Goal: Communication & Community: Ask a question

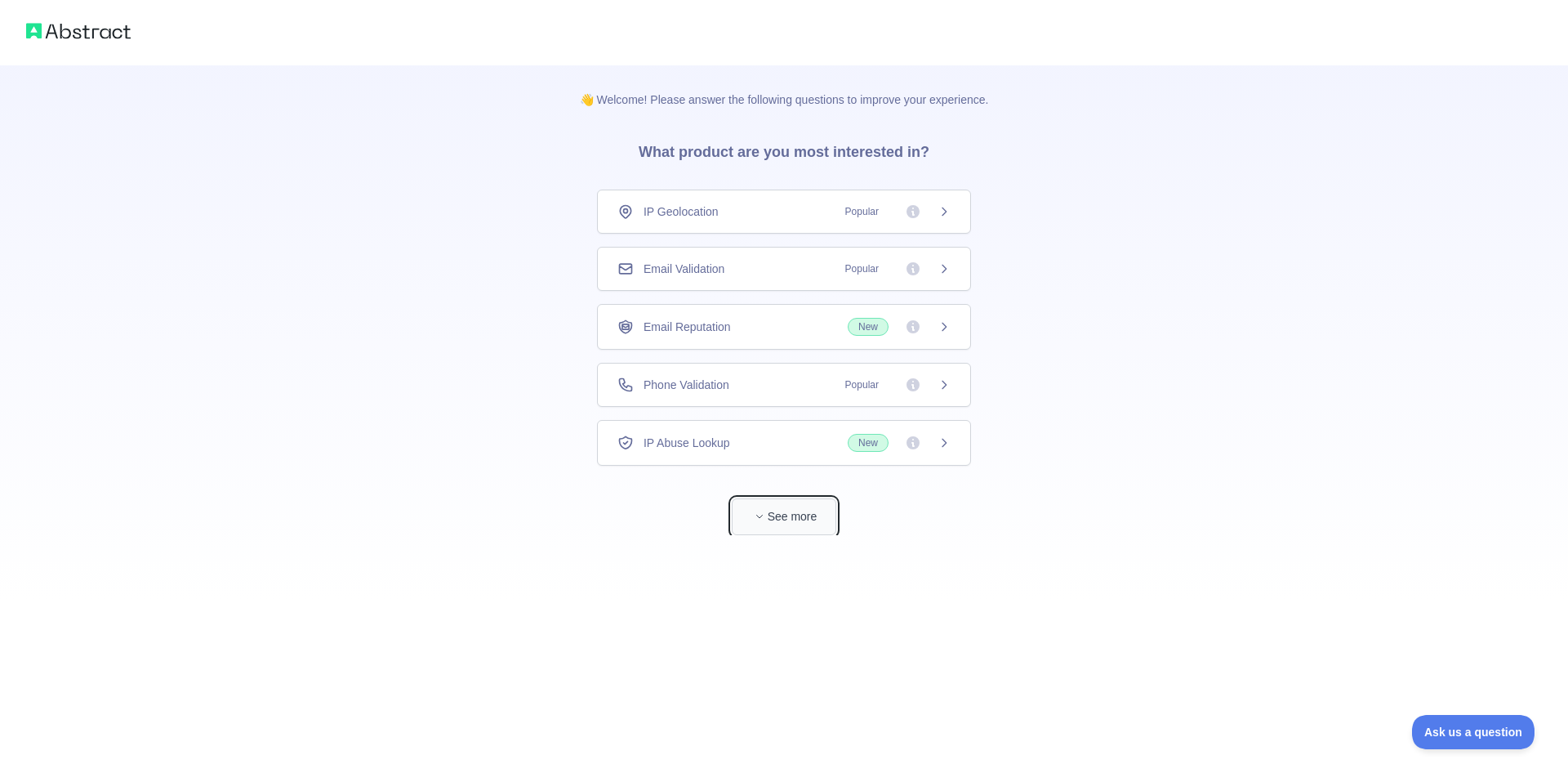
click at [763, 514] on icon "button" at bounding box center [759, 516] width 10 height 10
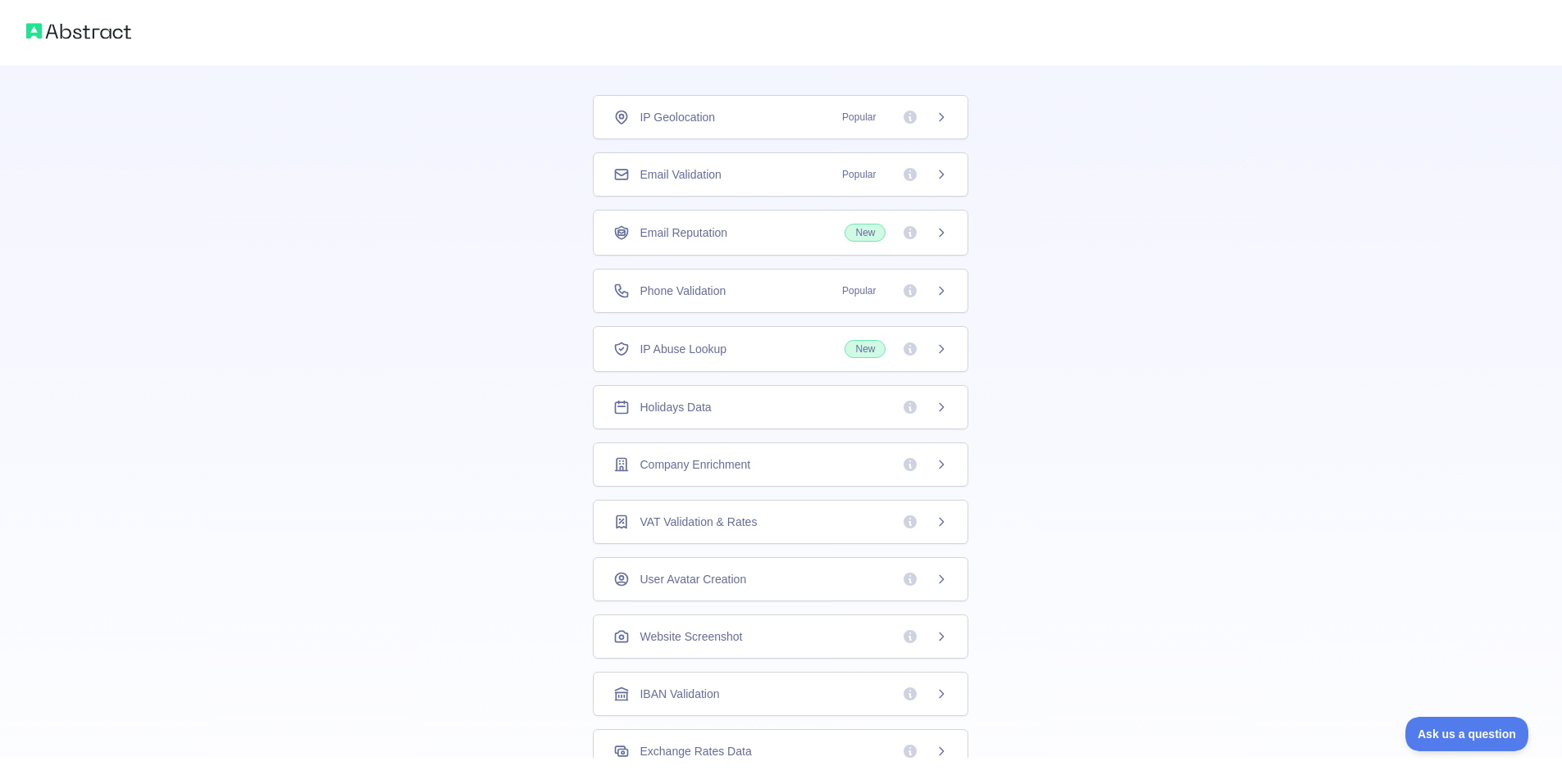
scroll to position [95, 0]
click at [685, 409] on span "Holidays Data" at bounding box center [674, 408] width 71 height 17
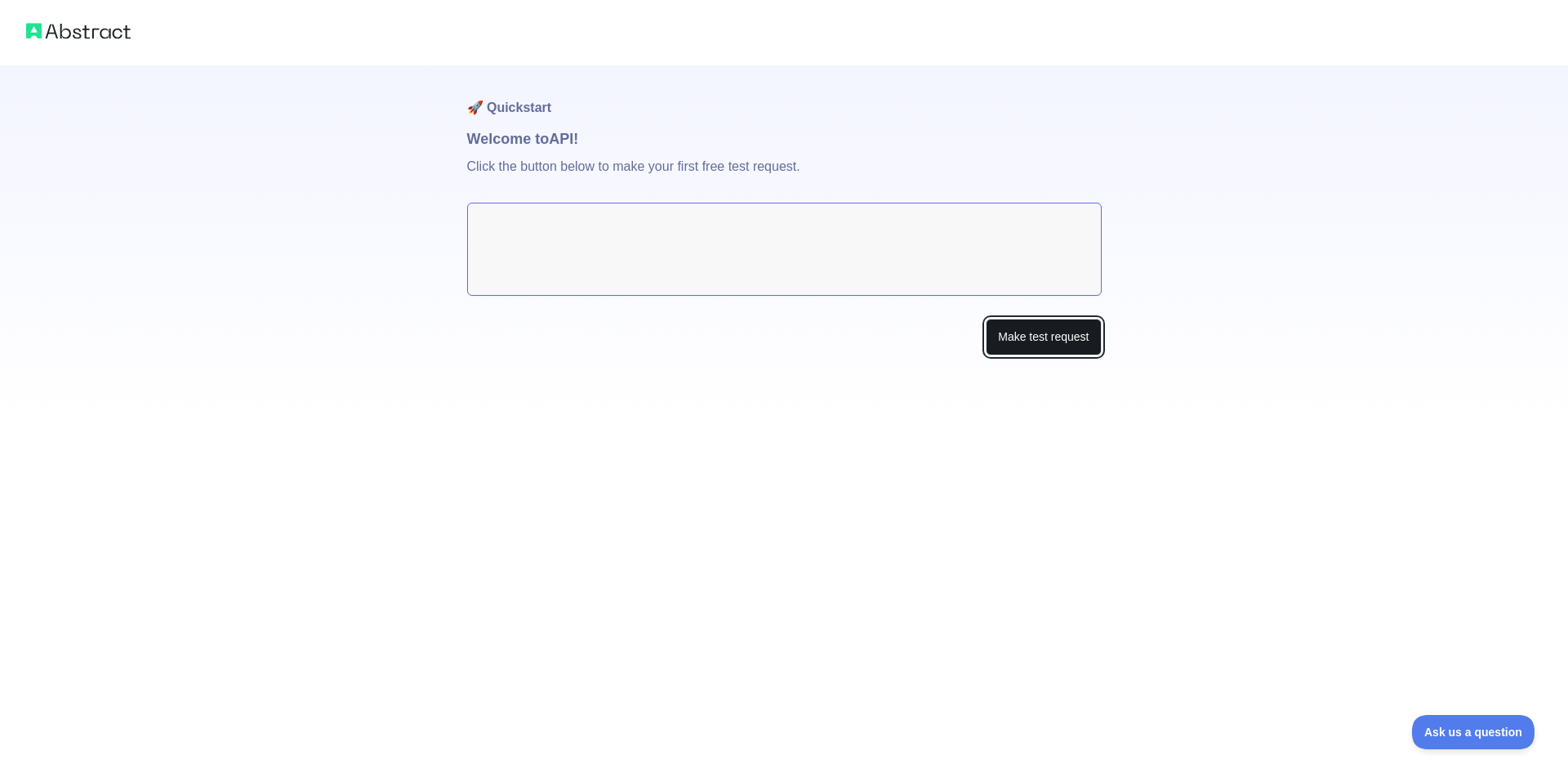
click at [1014, 340] on button "Make test request" at bounding box center [1043, 338] width 115 height 37
click at [1023, 339] on button "Make test request" at bounding box center [1043, 338] width 115 height 37
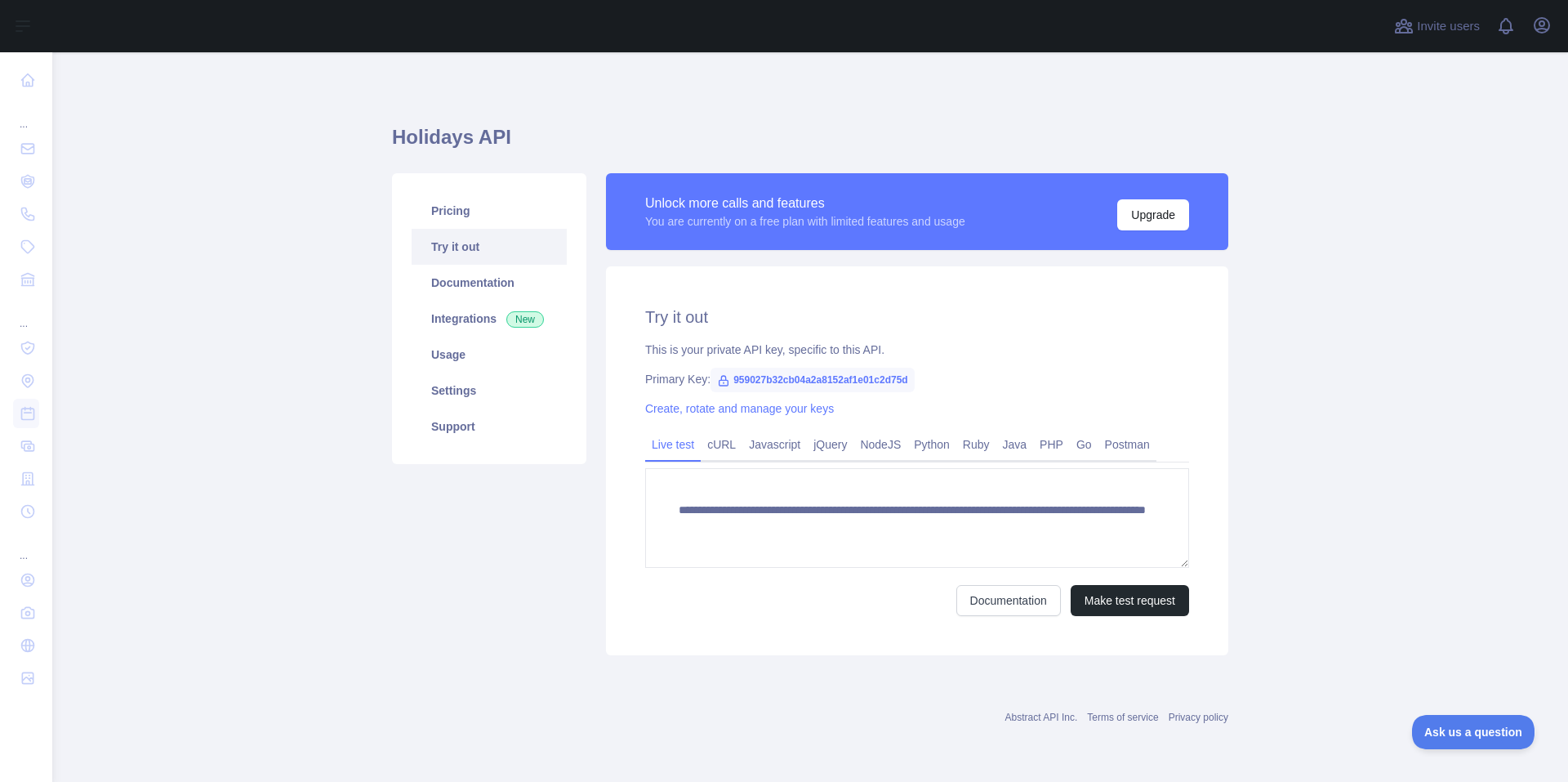
click at [807, 376] on span "959027b32cb04a2a8152af1e01c2d75d" at bounding box center [813, 379] width 204 height 24
copy span "959027b32cb04a2a8152af1e01c2d75d"
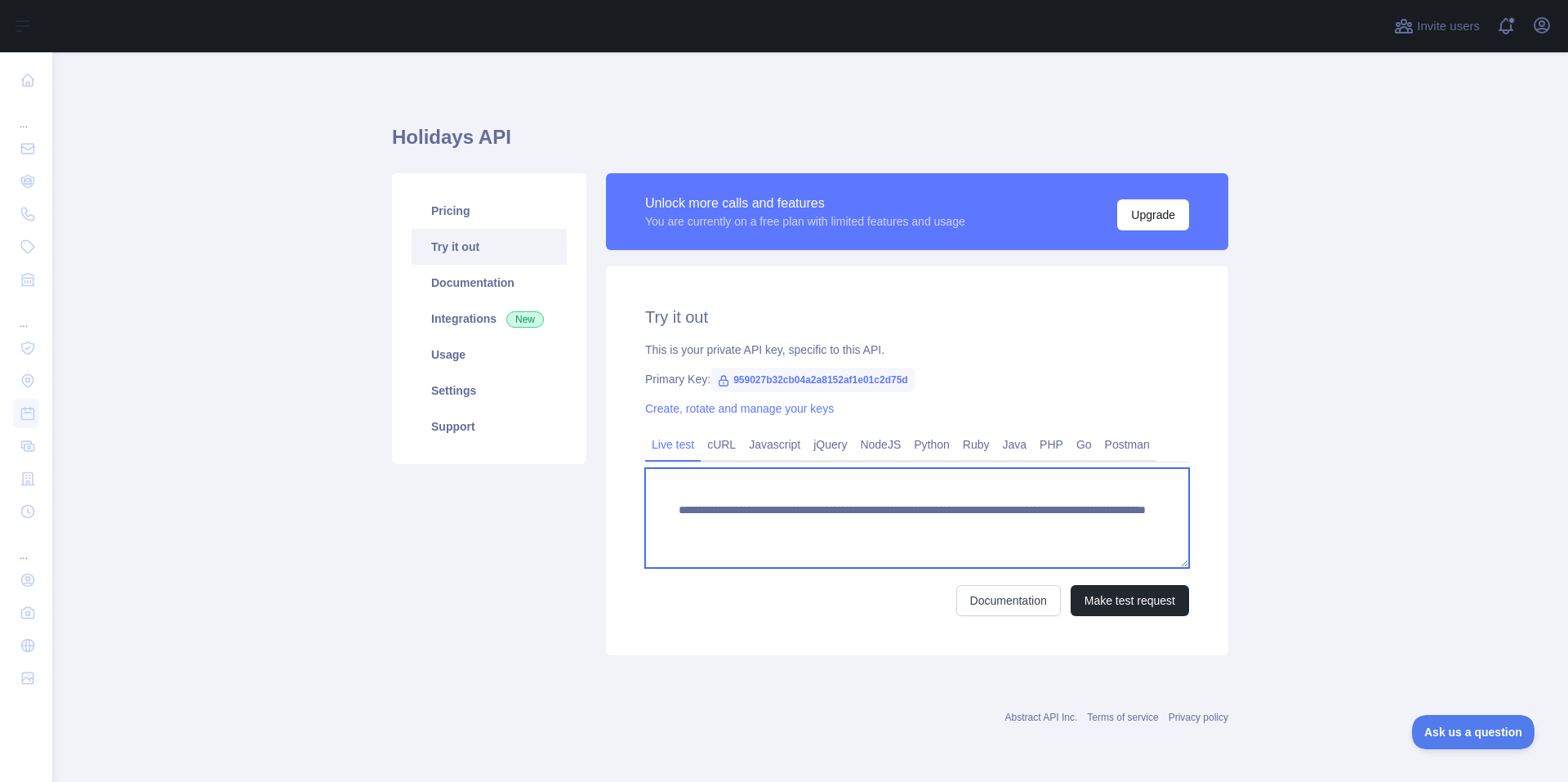
click at [984, 526] on textarea "**********" at bounding box center [918, 517] width 544 height 99
drag, startPoint x: 1049, startPoint y: 529, endPoint x: 1161, endPoint y: 548, distance: 113.6
click at [1161, 548] on textarea "**********" at bounding box center [918, 517] width 544 height 99
type textarea "**********"
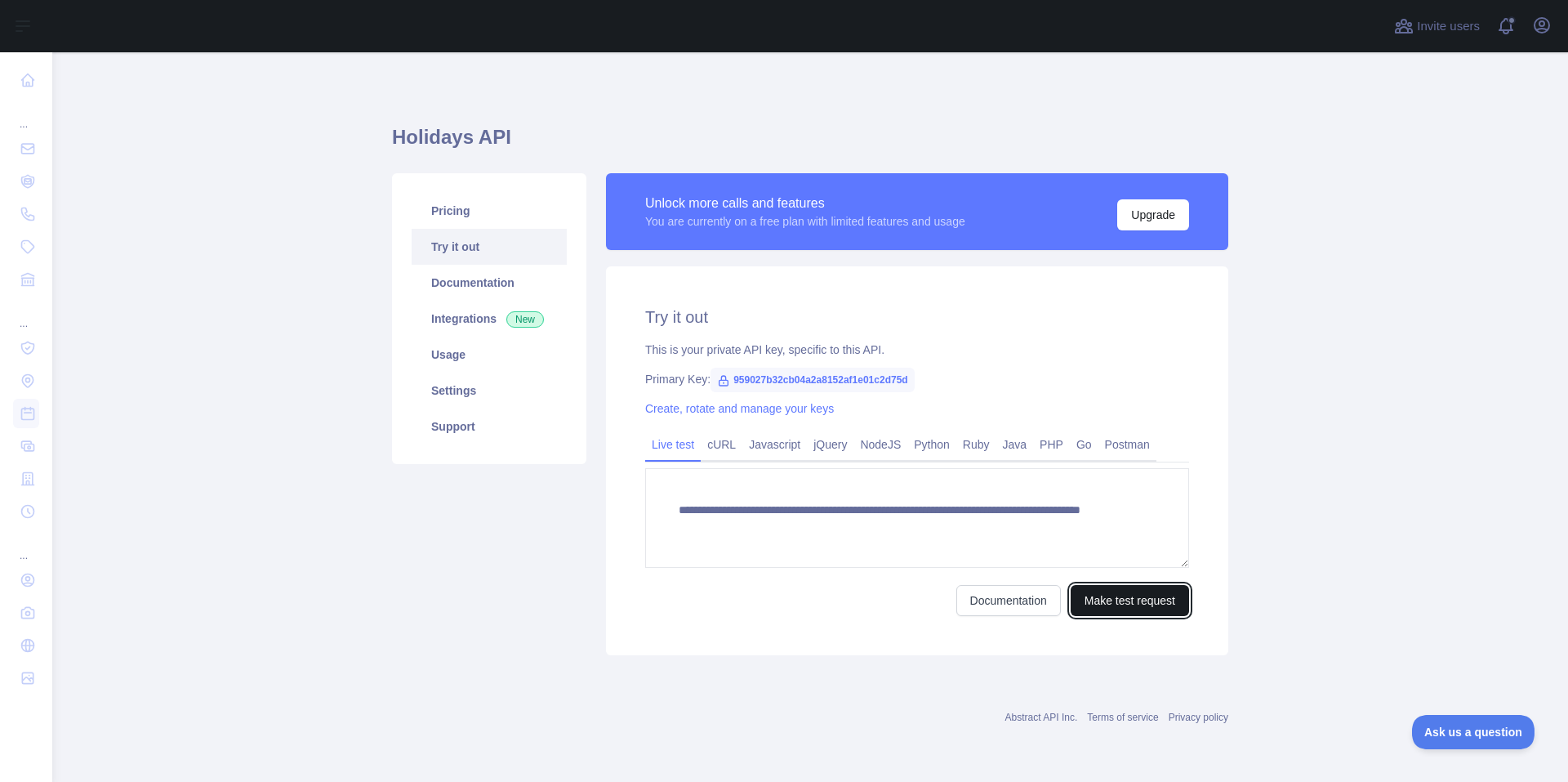
click at [1134, 603] on button "Make test request" at bounding box center [1130, 601] width 119 height 31
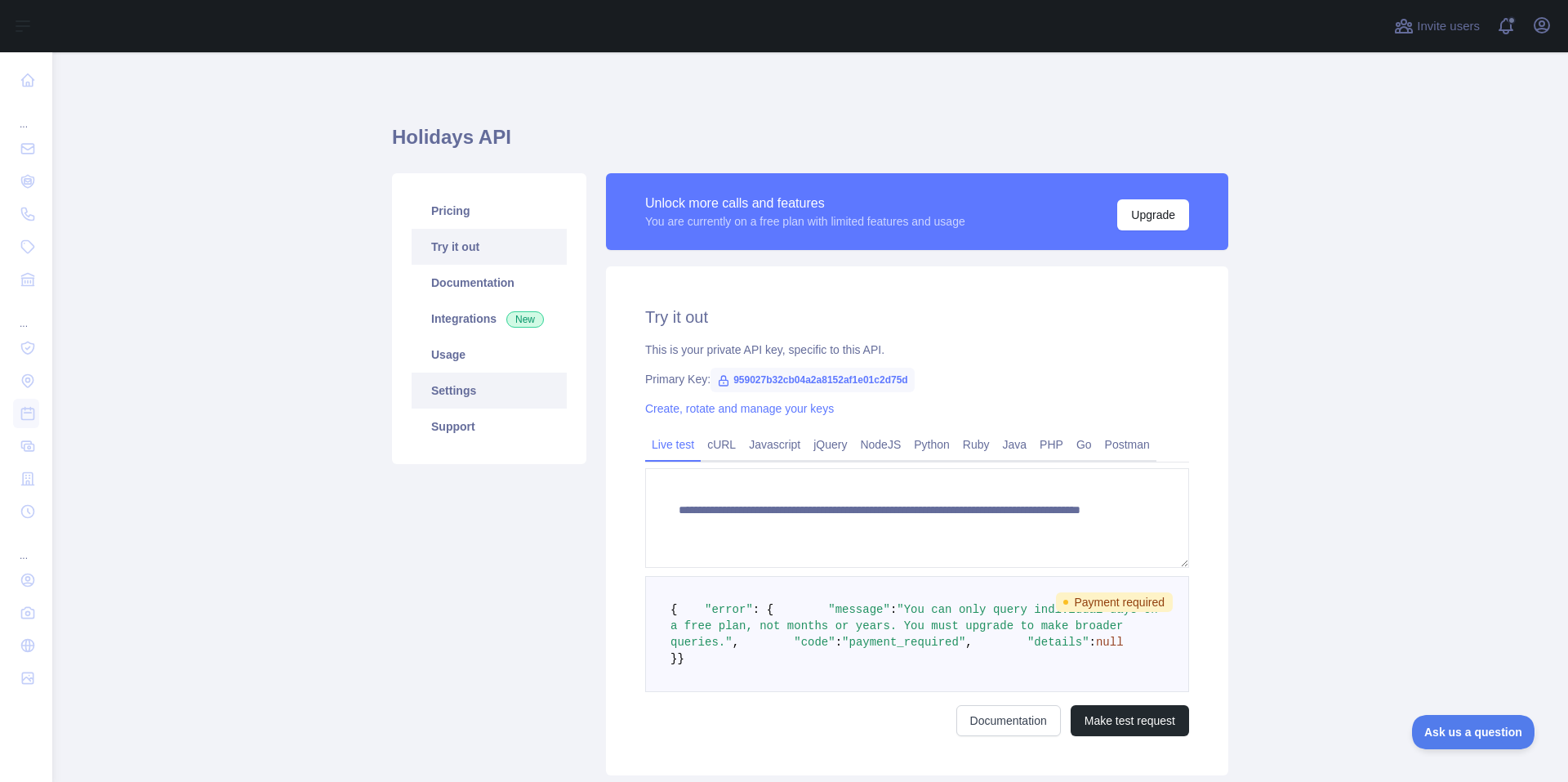
click at [490, 391] on link "Settings" at bounding box center [489, 390] width 156 height 36
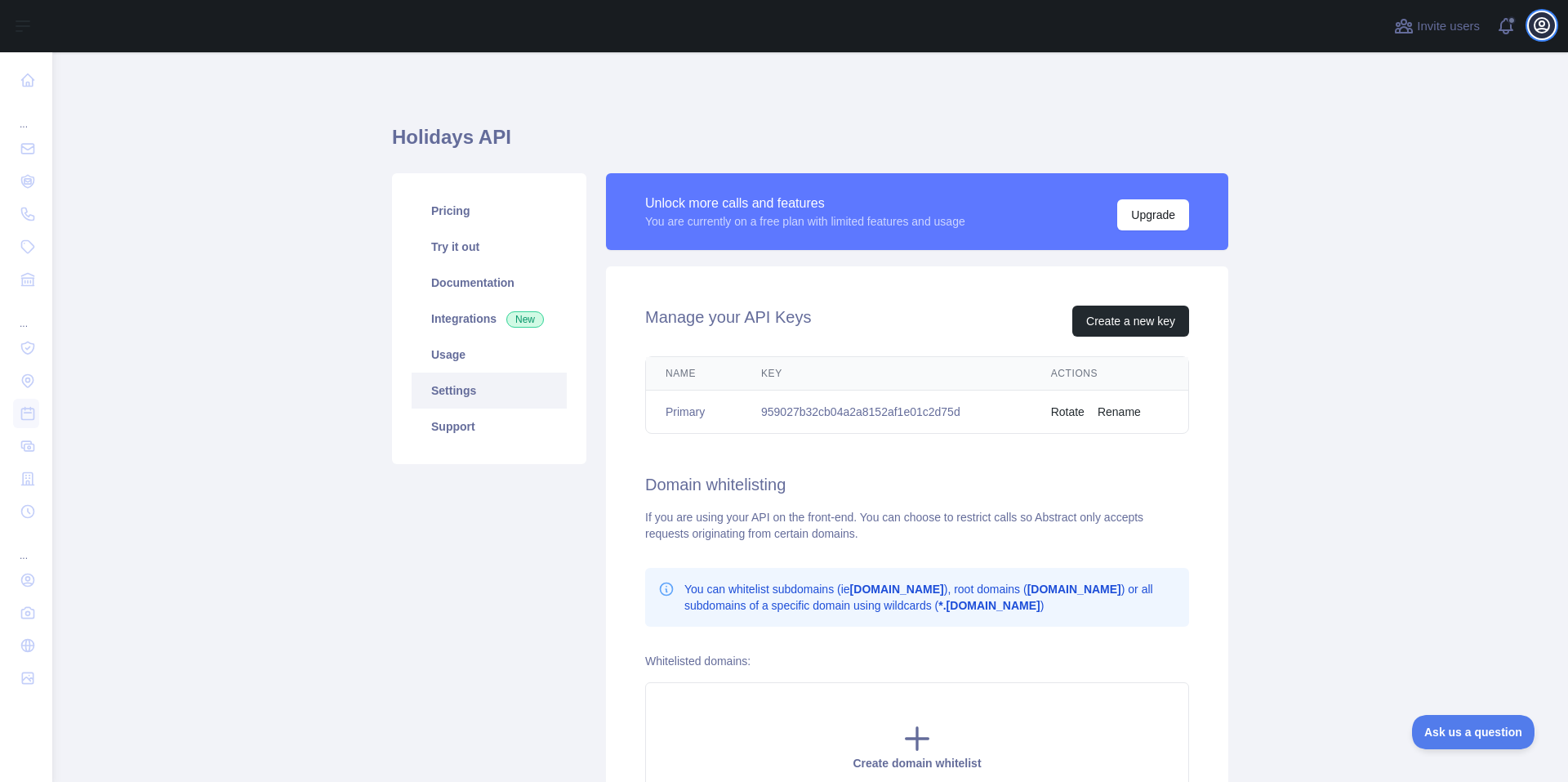
click at [1535, 27] on icon "button" at bounding box center [1542, 24] width 15 height 15
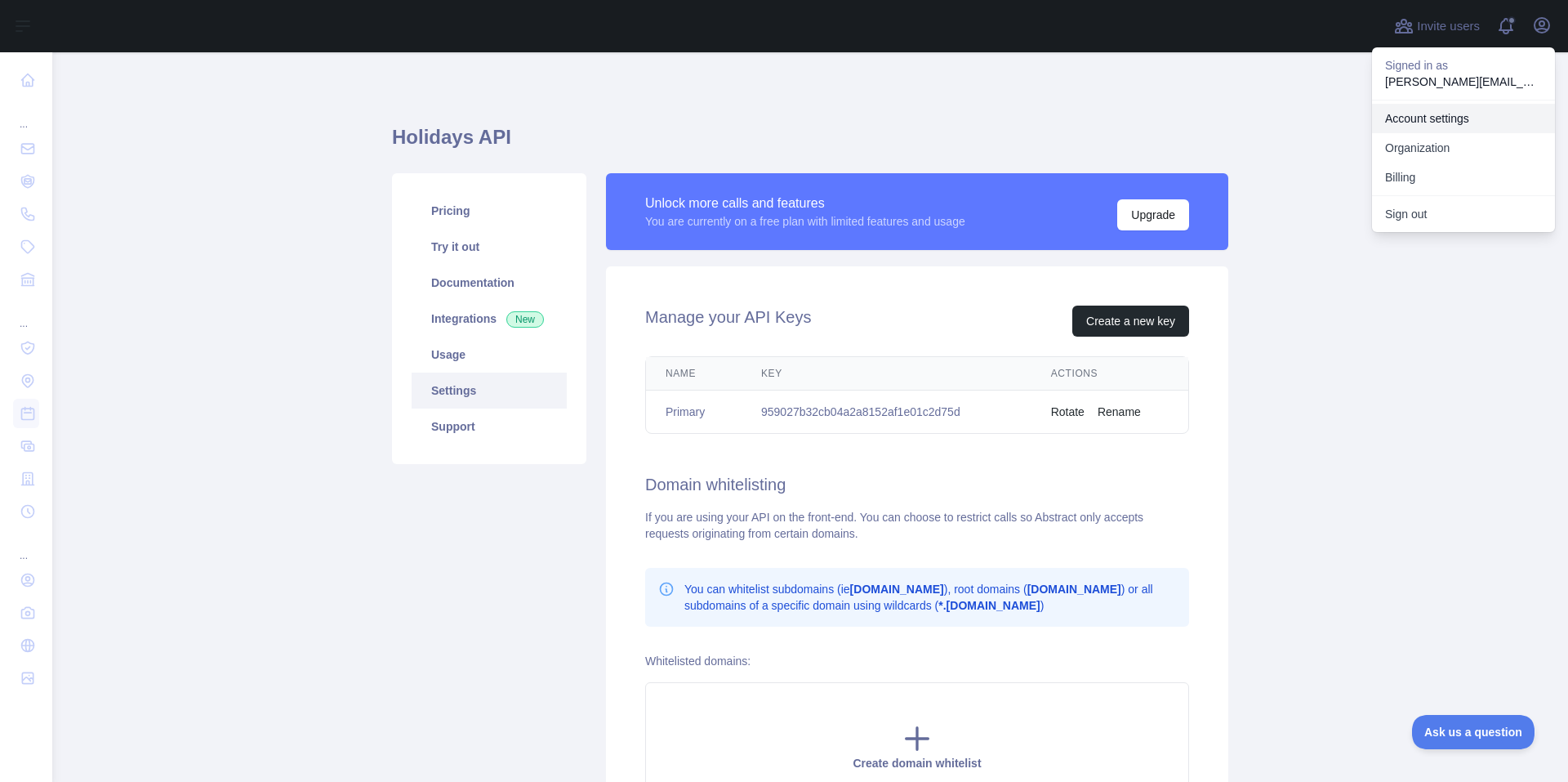
click at [1458, 117] on link "Account settings" at bounding box center [1463, 119] width 183 height 29
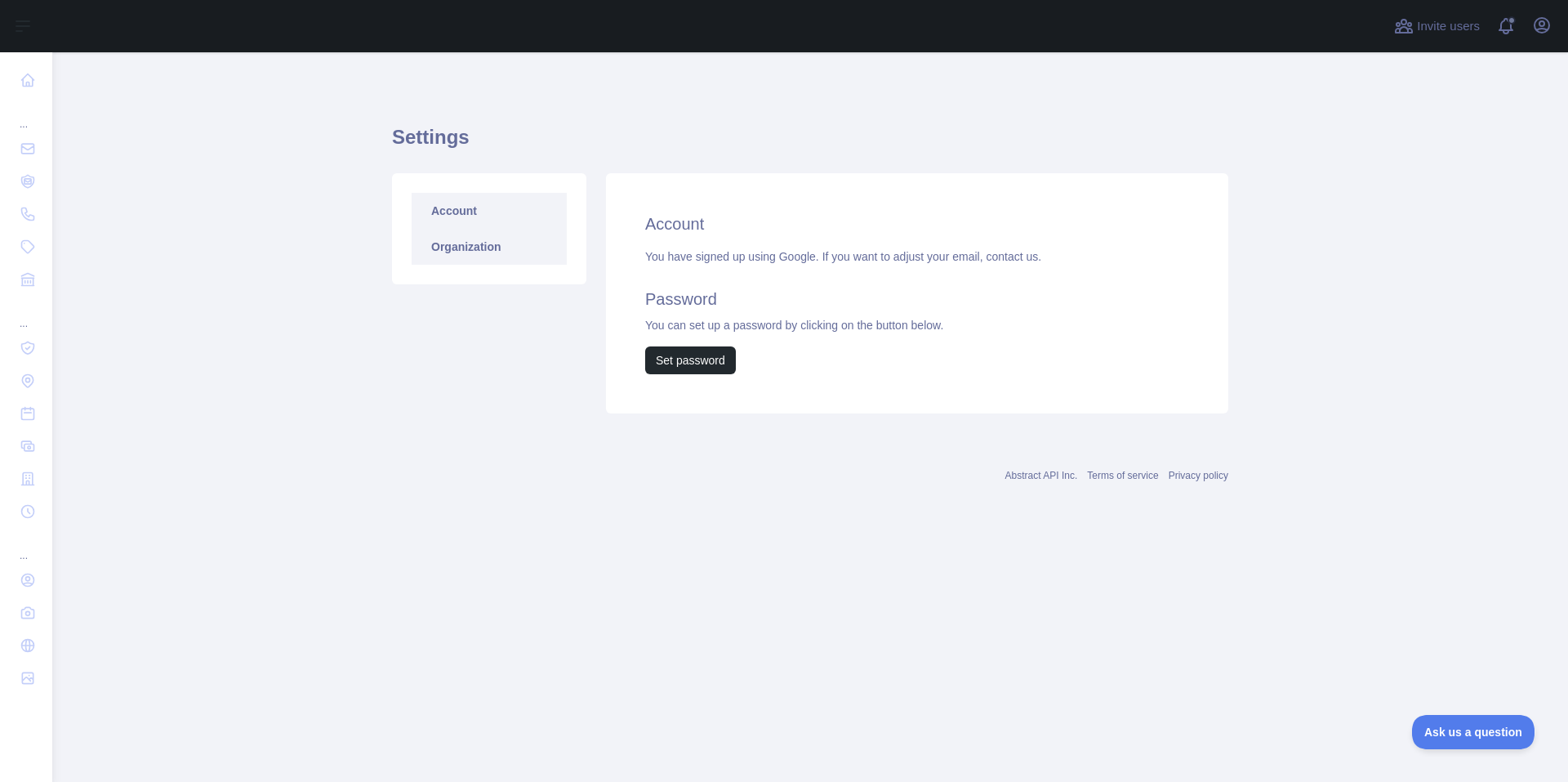
click at [486, 239] on link "Organization" at bounding box center [489, 246] width 156 height 36
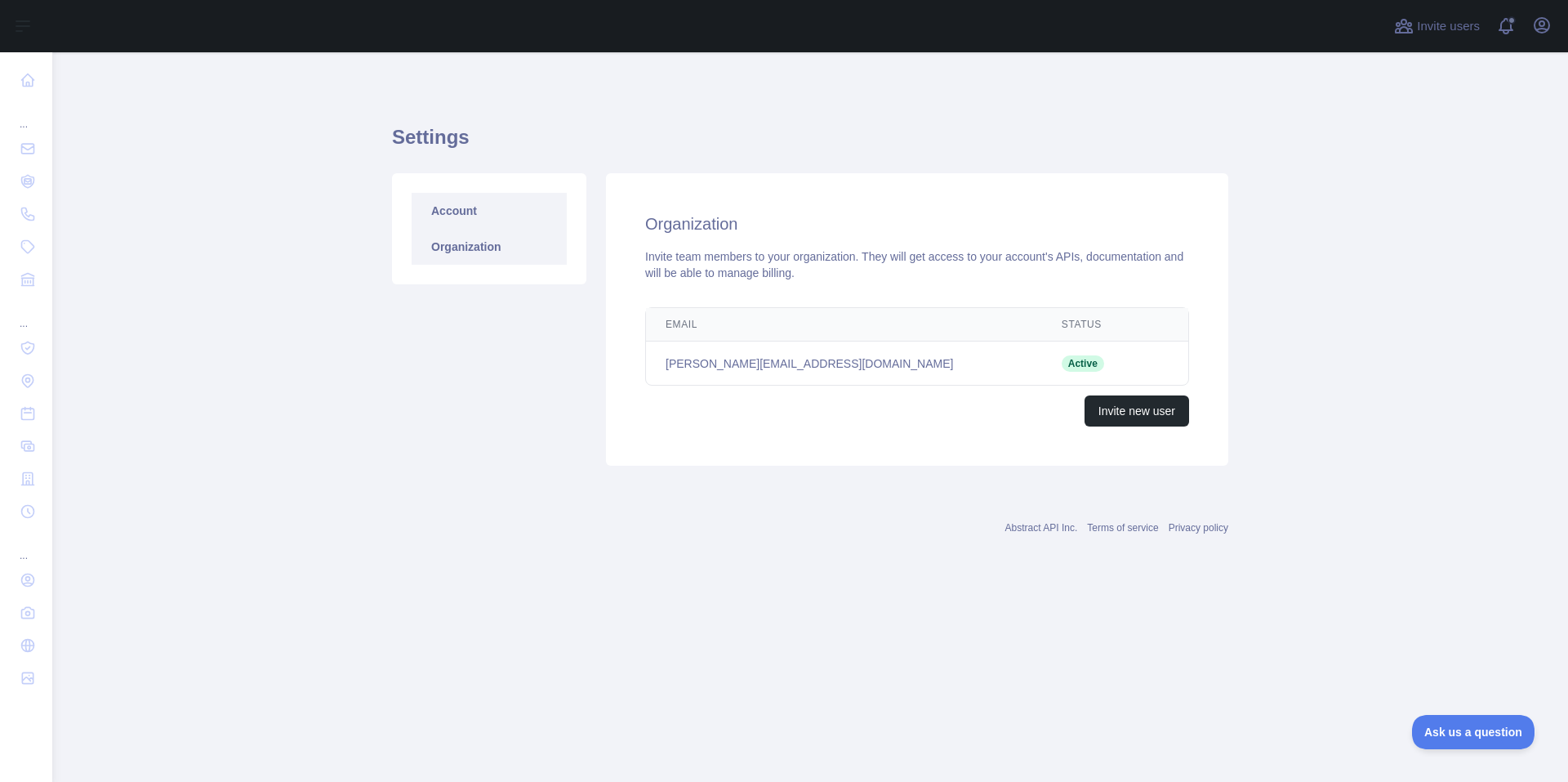
click at [487, 216] on link "Account" at bounding box center [489, 210] width 156 height 36
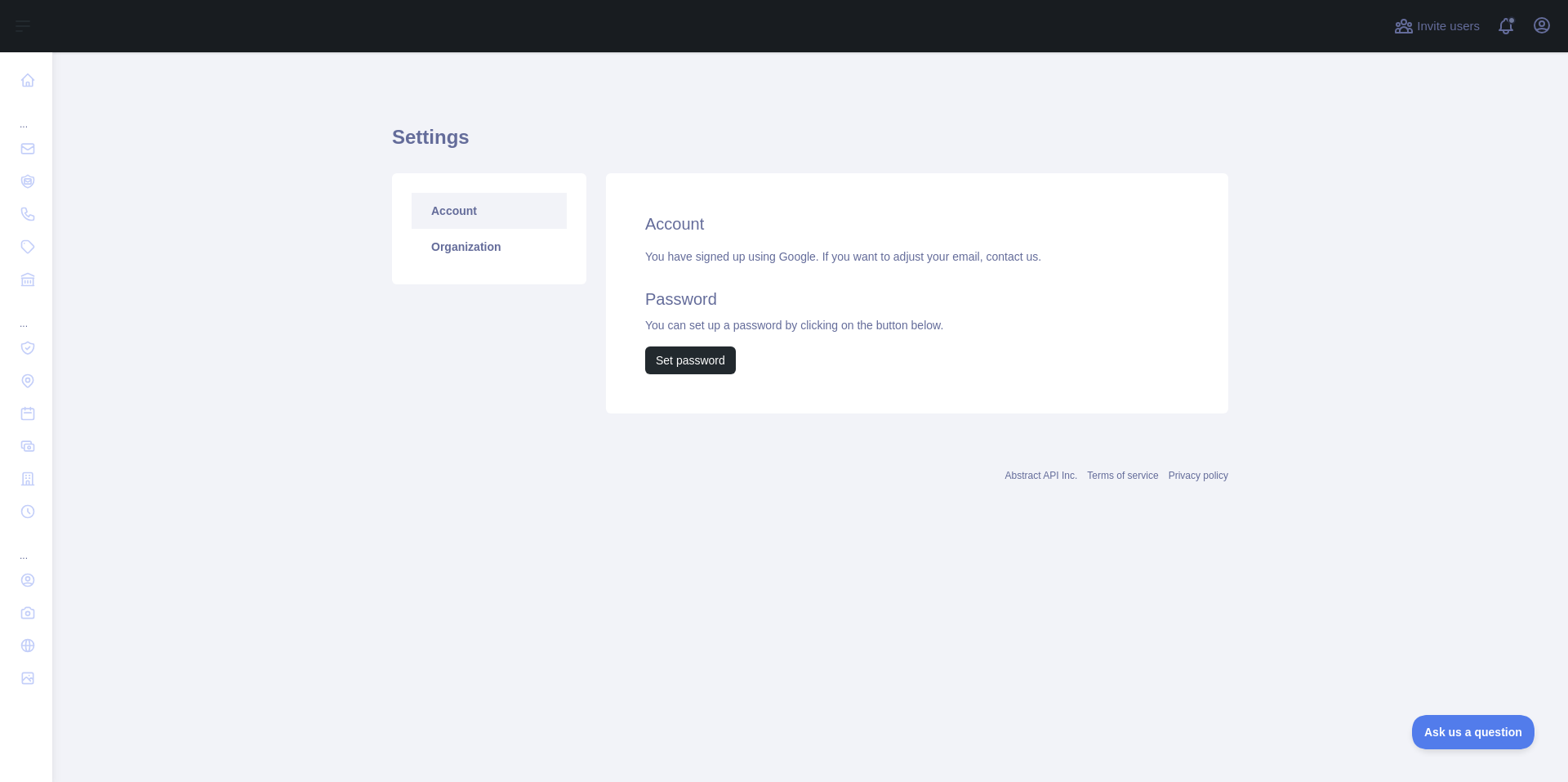
drag, startPoint x: 93, startPoint y: 457, endPoint x: 278, endPoint y: 370, distance: 204.4
click at [278, 370] on main "Settings Account Organization Account You have signed up using Google. If you w…" at bounding box center [810, 417] width 1516 height 729
click at [1547, 30] on icon "button" at bounding box center [1542, 24] width 15 height 15
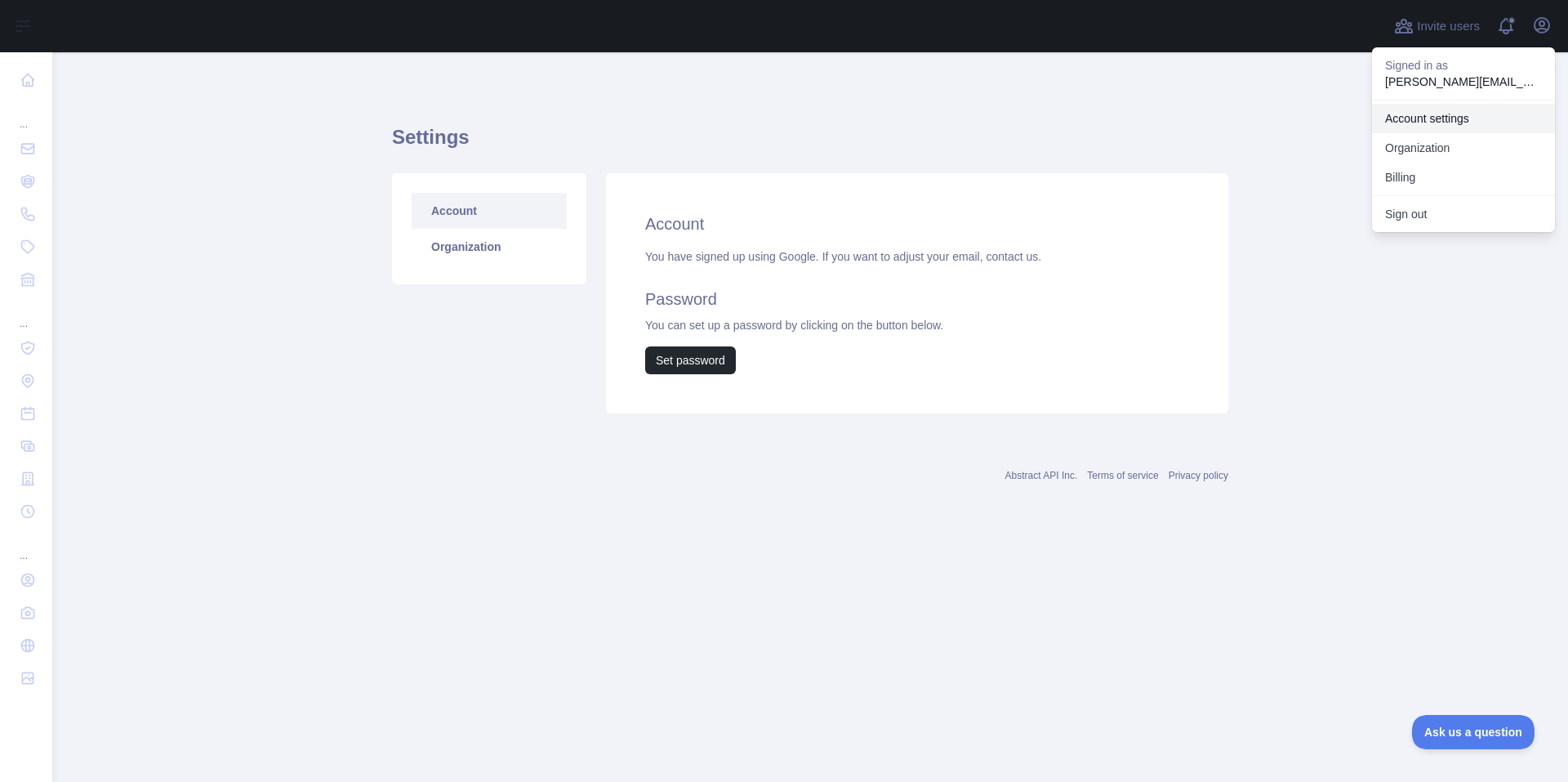
click at [1433, 113] on link "Account settings" at bounding box center [1463, 119] width 183 height 29
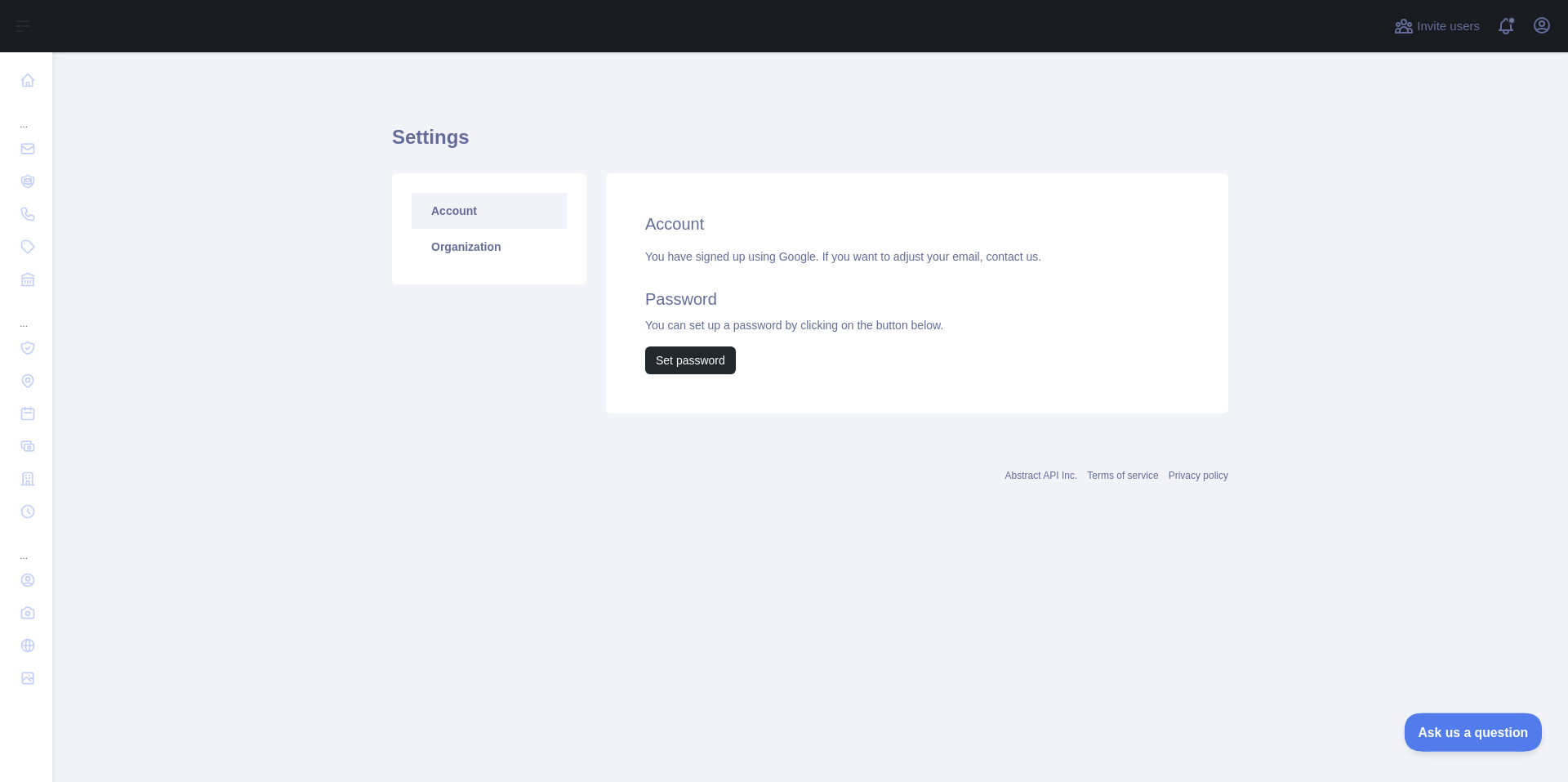
click at [1455, 735] on span "Ask us a question" at bounding box center [1465, 729] width 122 height 12
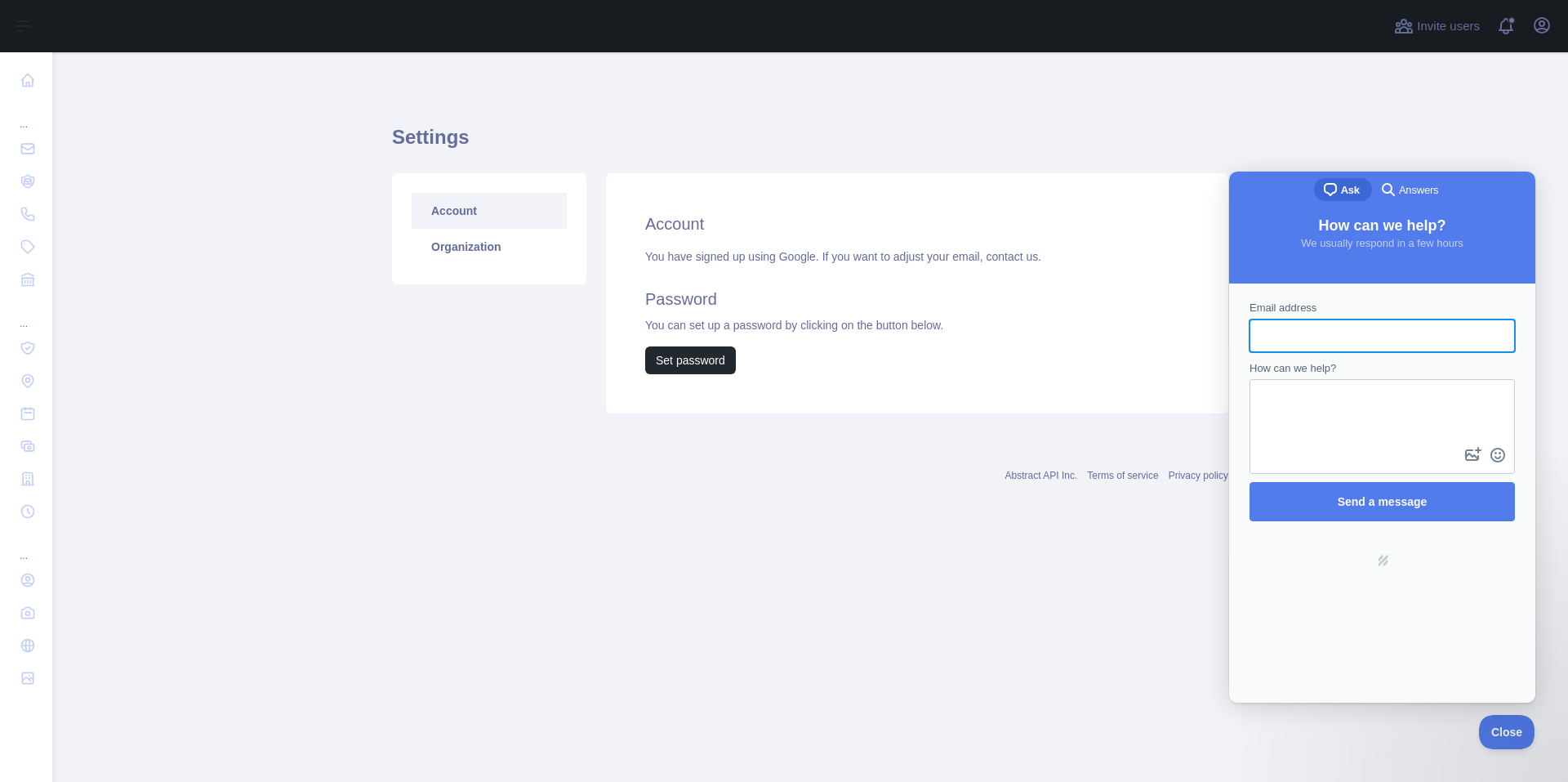
click at [1297, 312] on span "Email address" at bounding box center [1282, 307] width 67 height 13
click at [1297, 321] on input "Email address" at bounding box center [1382, 336] width 239 height 29
click at [1296, 321] on input "Email address" at bounding box center [1382, 336] width 239 height 29
type input "**********"
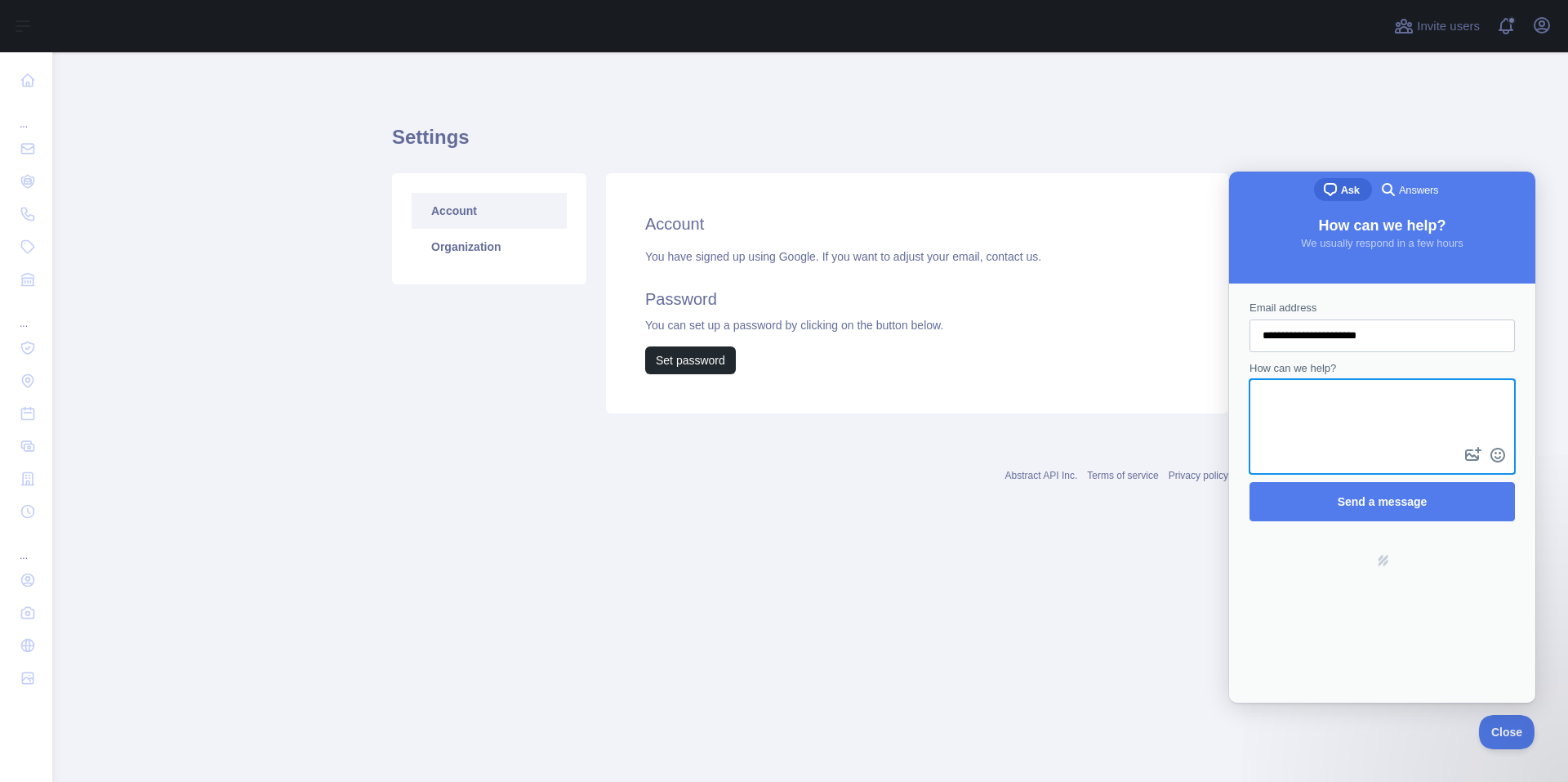
click at [1362, 394] on textarea "How can we help?" at bounding box center [1382, 412] width 262 height 63
type textarea "**********"
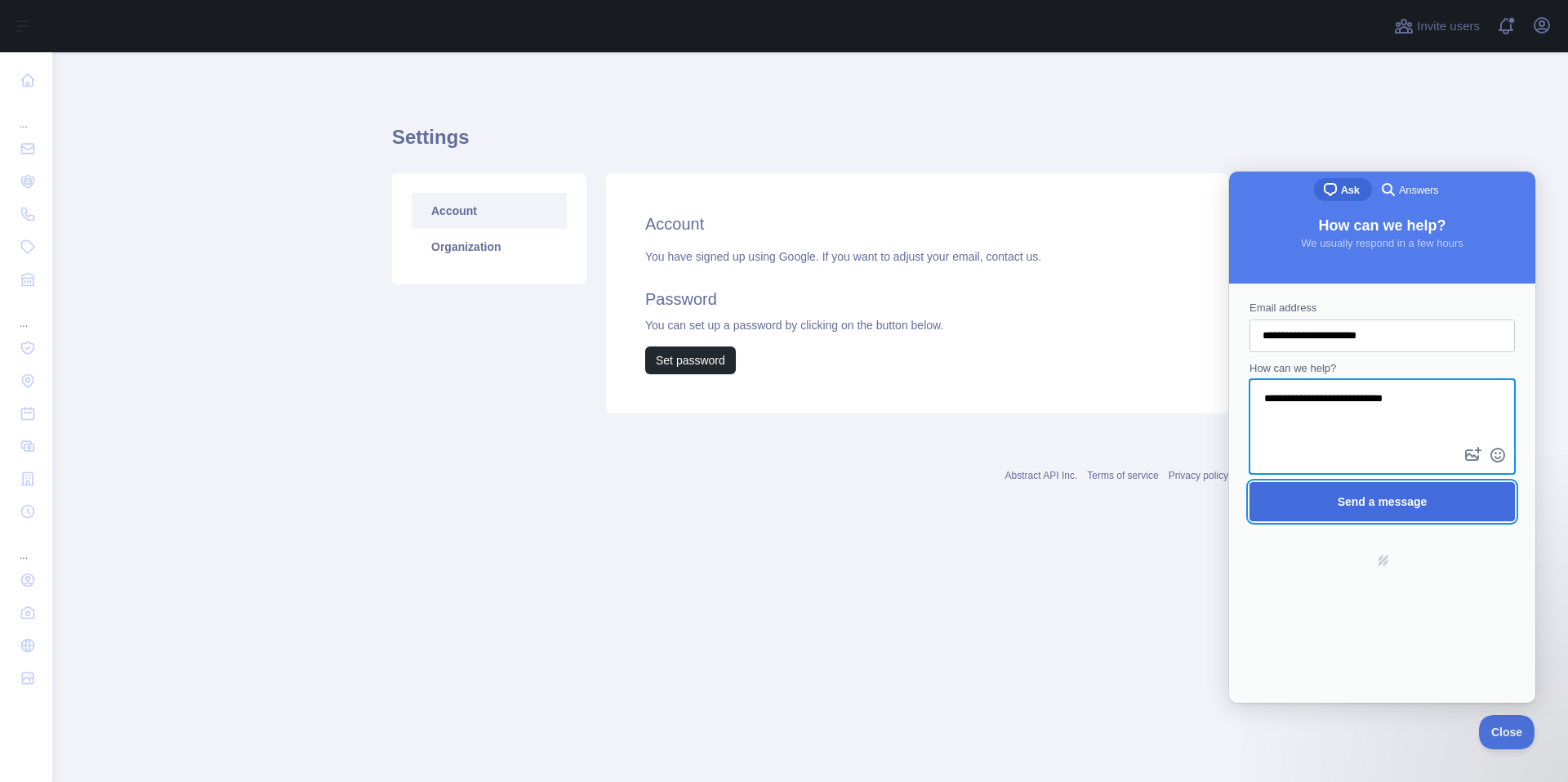
click at [1386, 493] on span "Send a message" at bounding box center [1382, 502] width 229 height 38
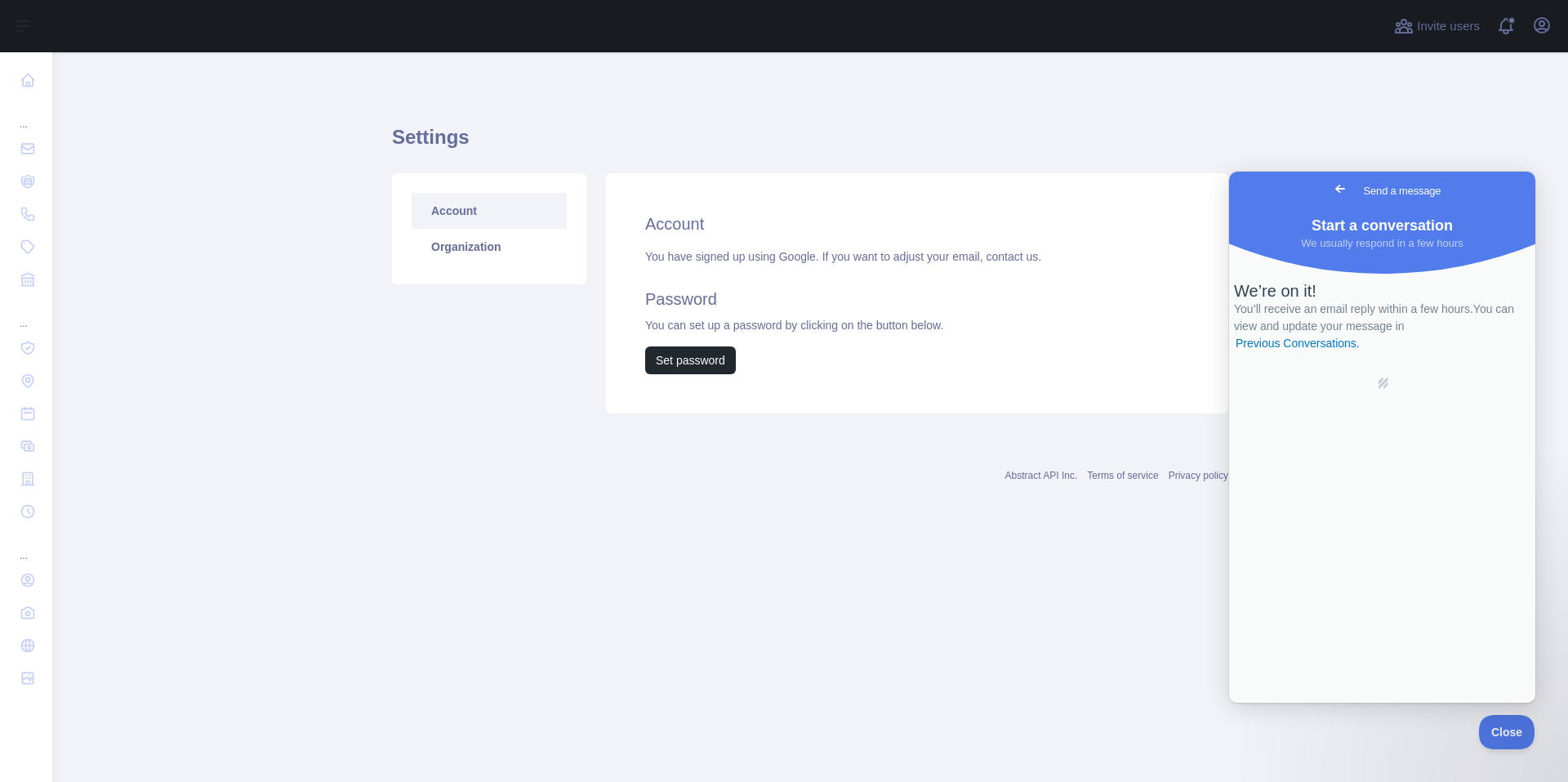
click at [1331, 187] on span "Go back" at bounding box center [1341, 189] width 19 height 19
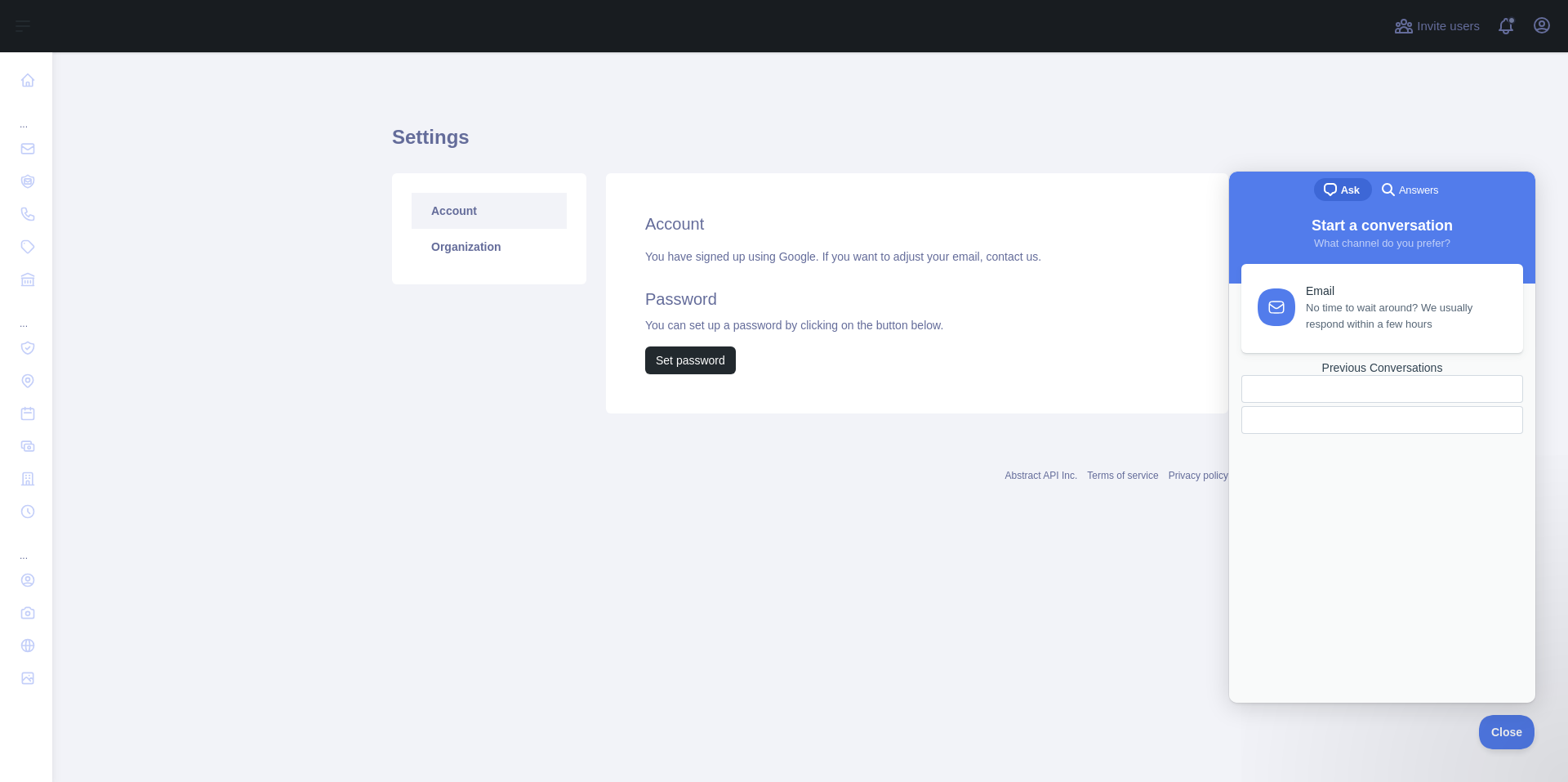
click at [1334, 329] on span "No time to wait around? We usually respond within a few hours" at bounding box center [1405, 316] width 198 height 33
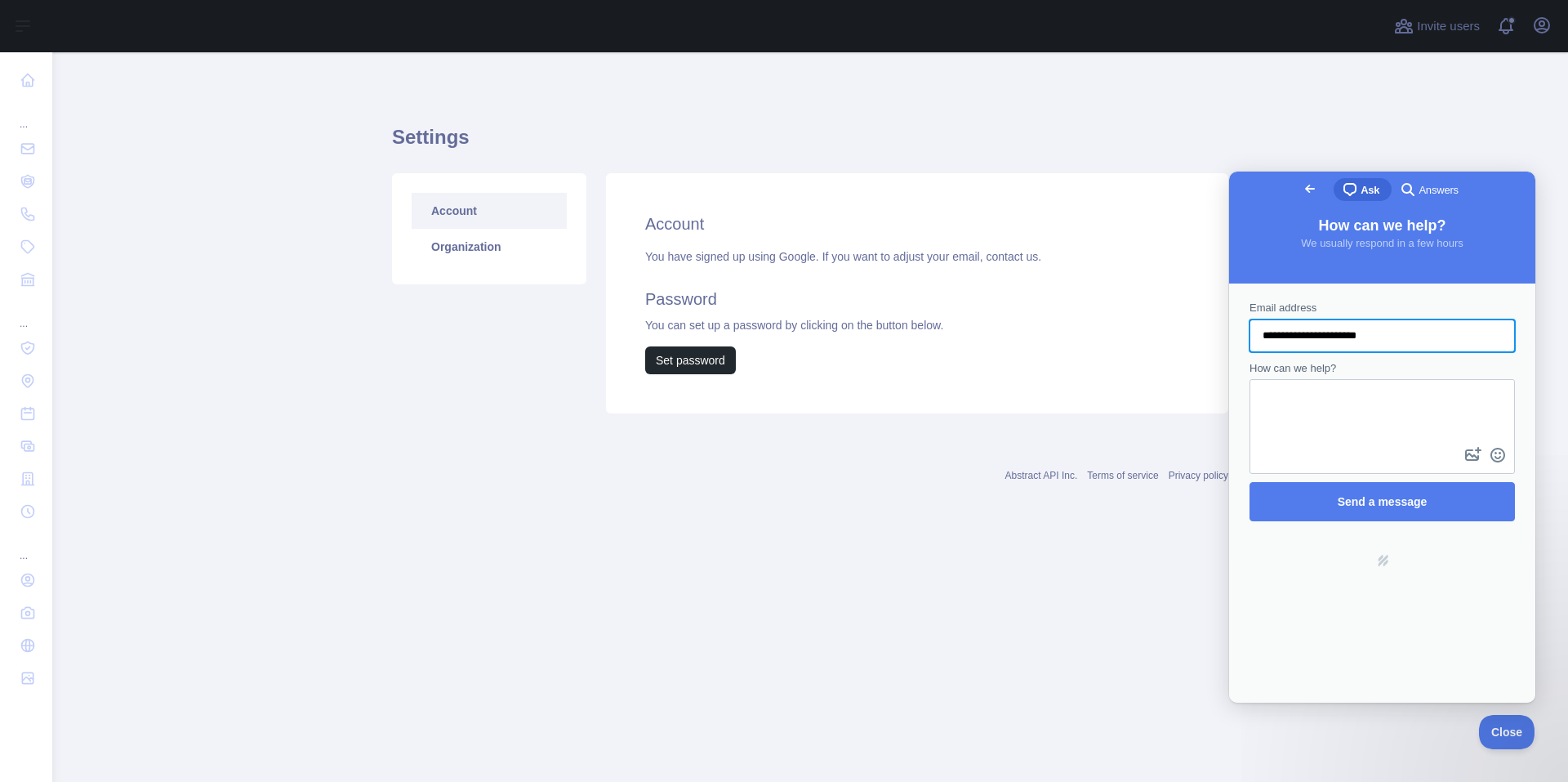
click at [1301, 192] on span "Go back" at bounding box center [1310, 189] width 19 height 19
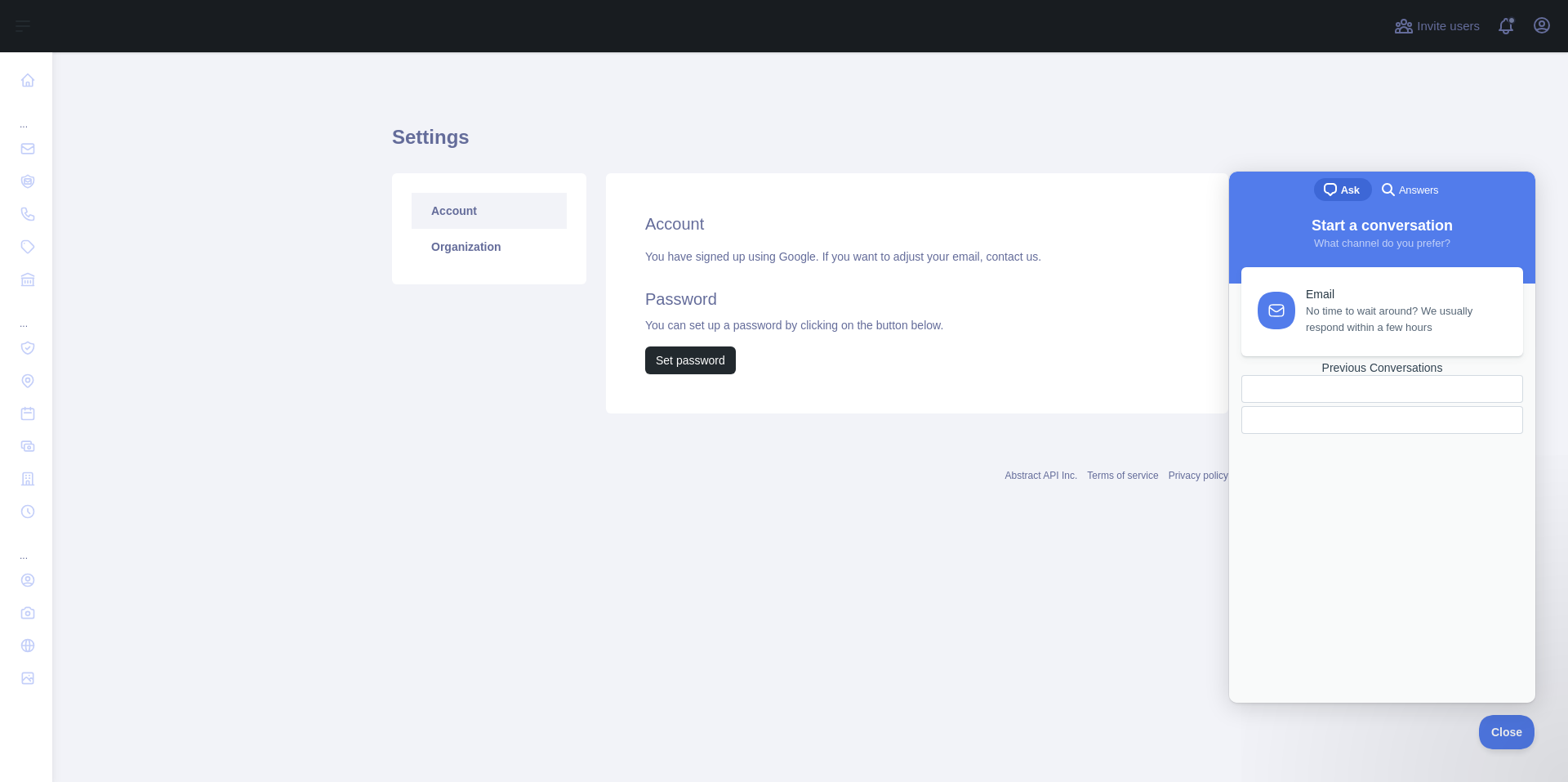
click at [1254, 192] on div "chat-square Ask search-medium Answers" at bounding box center [1381, 191] width 306 height 39
click at [1154, 151] on h1 "Settings" at bounding box center [810, 144] width 836 height 39
drag, startPoint x: 1021, startPoint y: 100, endPoint x: 945, endPoint y: 80, distance: 78.6
click at [1009, 96] on div "Settings Account Organization Account You have signed up using Google. If you w…" at bounding box center [810, 264] width 836 height 345
